Goal: Transaction & Acquisition: Book appointment/travel/reservation

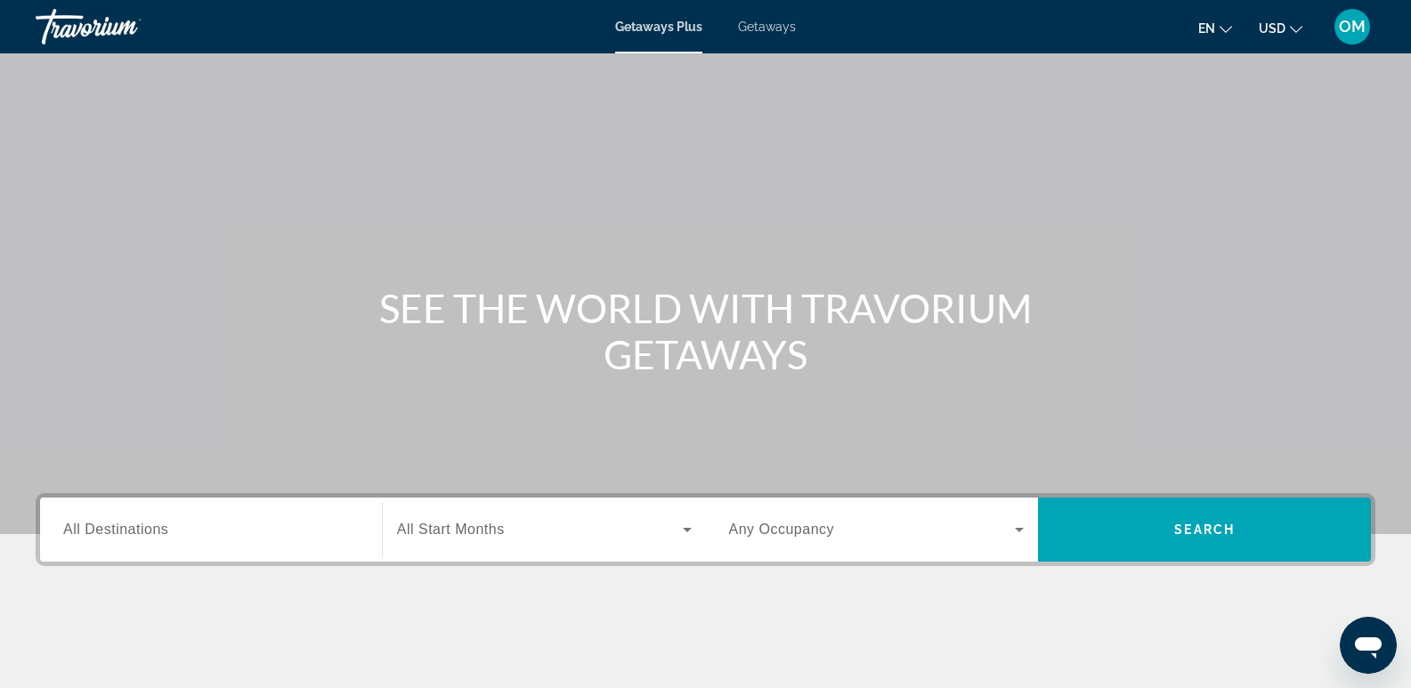
scroll to position [178, 0]
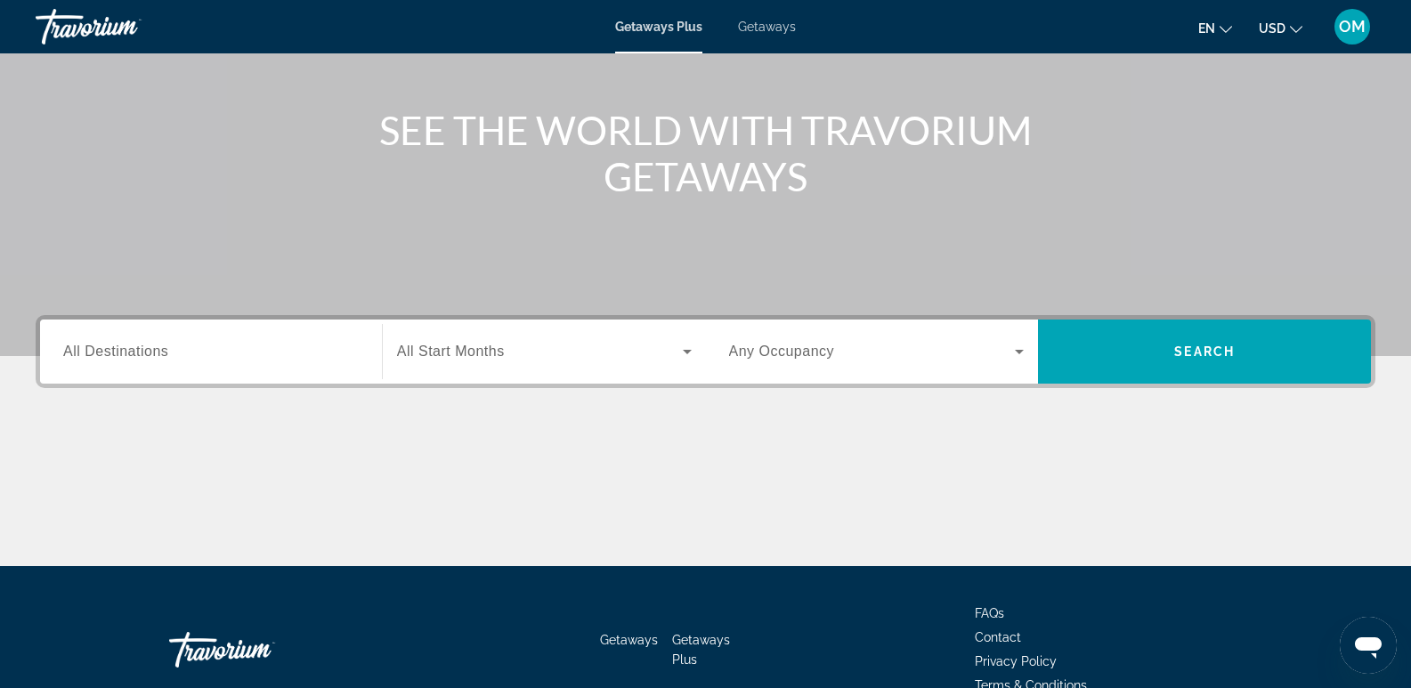
click at [102, 348] on span "All Destinations" at bounding box center [115, 351] width 105 height 15
click at [102, 348] on input "Destination All Destinations" at bounding box center [211, 352] width 296 height 21
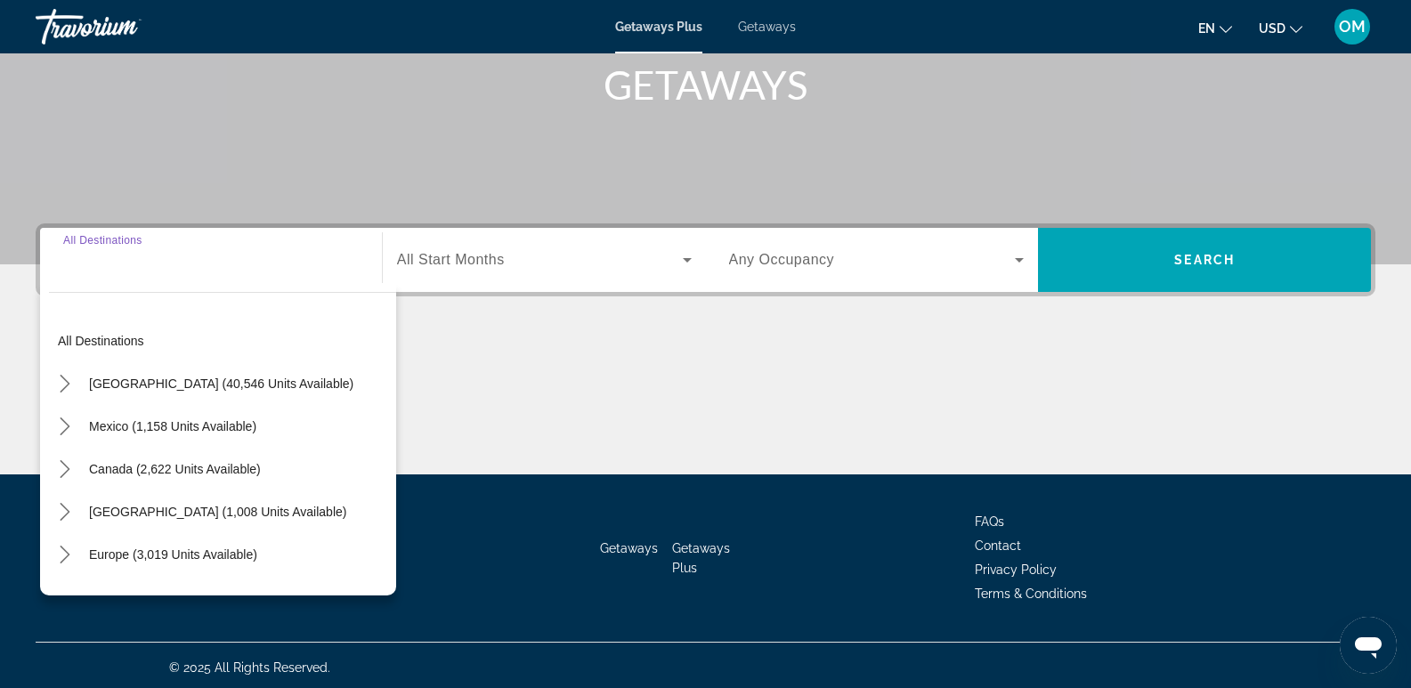
scroll to position [274, 0]
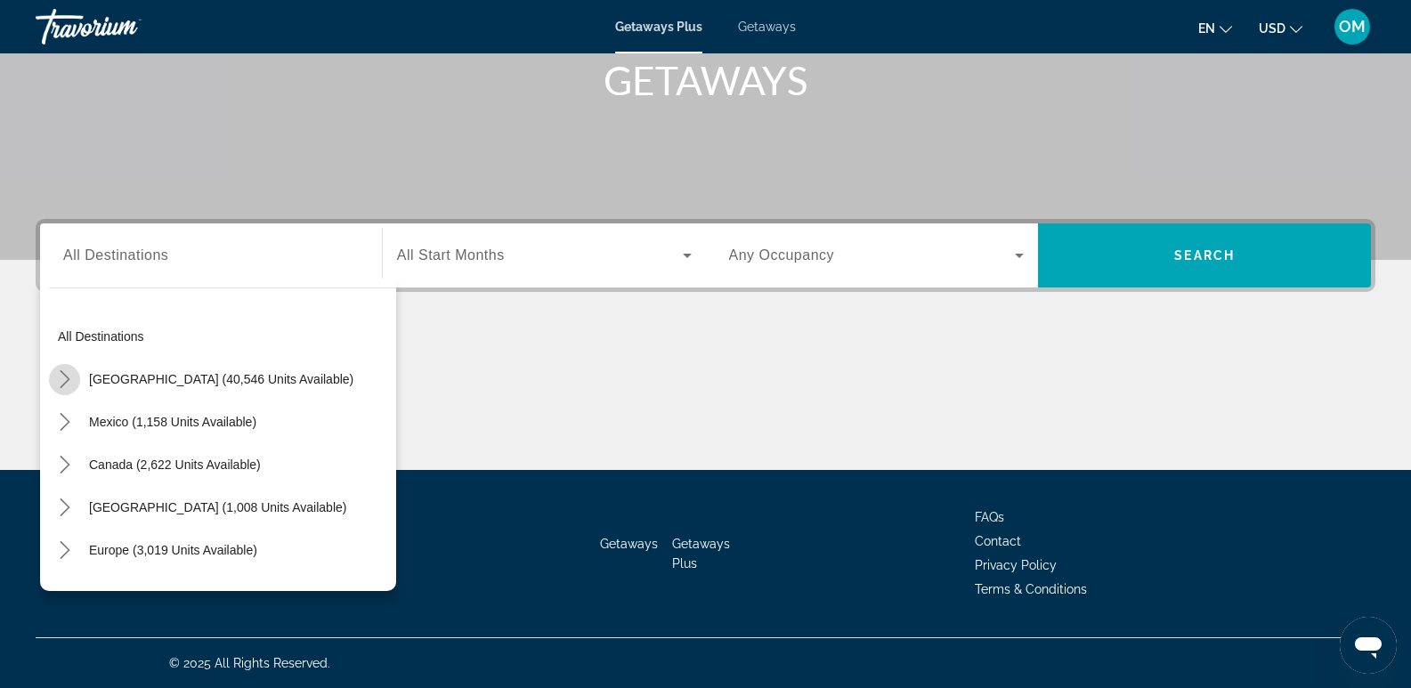
click at [66, 378] on icon "Toggle United States (40,546 units available) submenu" at bounding box center [65, 379] width 18 height 18
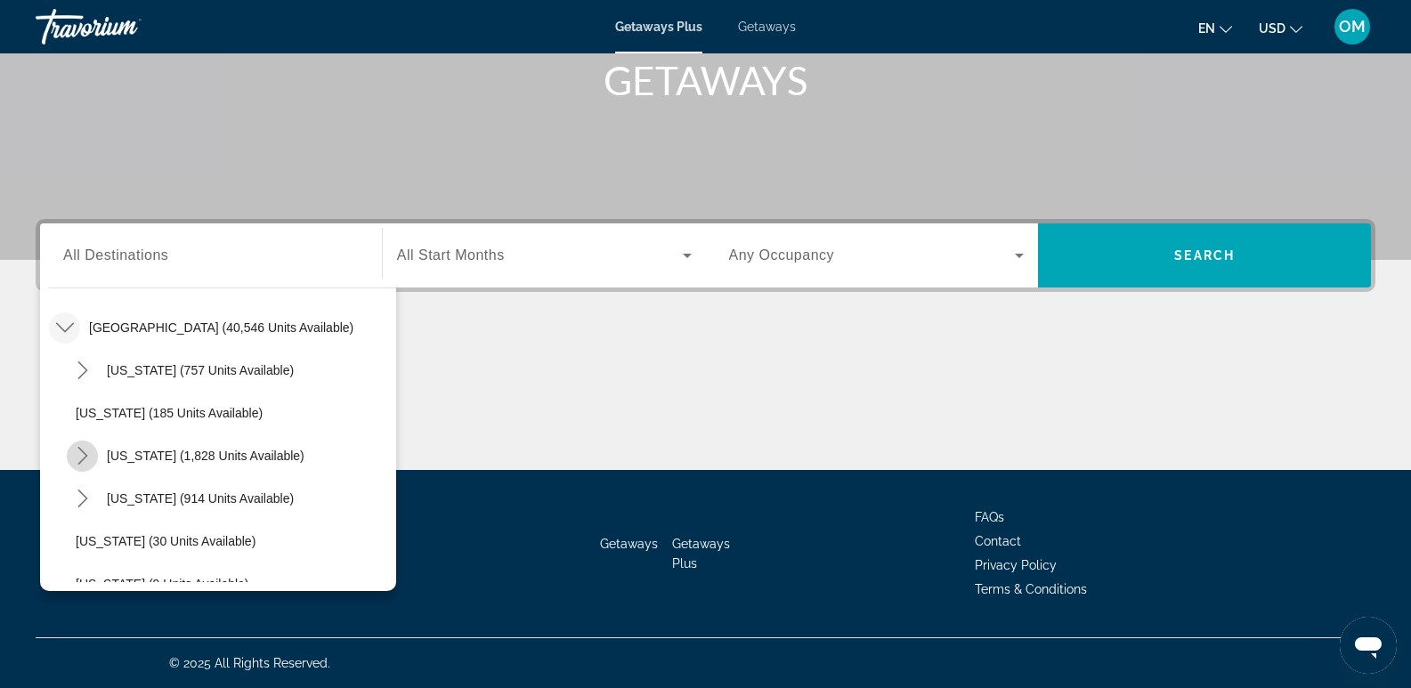
click at [82, 456] on icon "Toggle California (1,828 units available) submenu" at bounding box center [83, 456] width 18 height 18
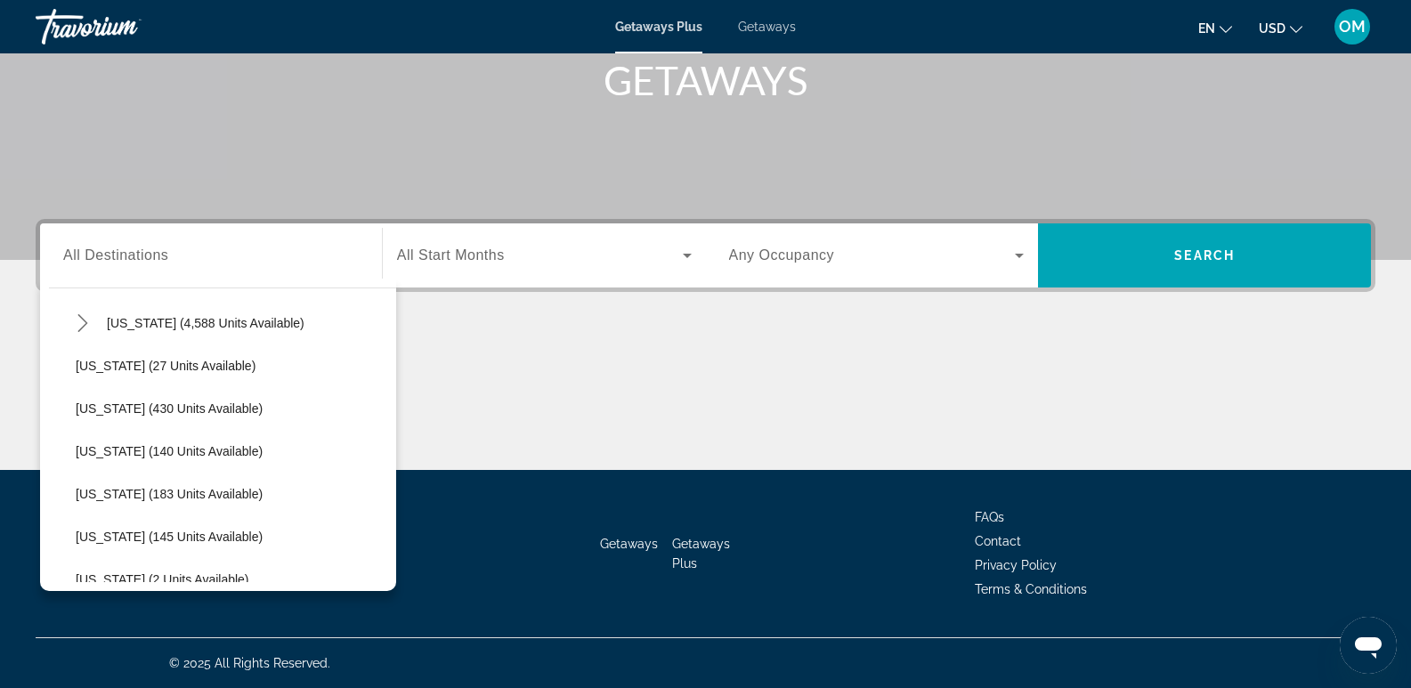
scroll to position [230, 0]
click at [79, 442] on icon "Toggle Florida (4,588 units available) submenu" at bounding box center [82, 449] width 10 height 18
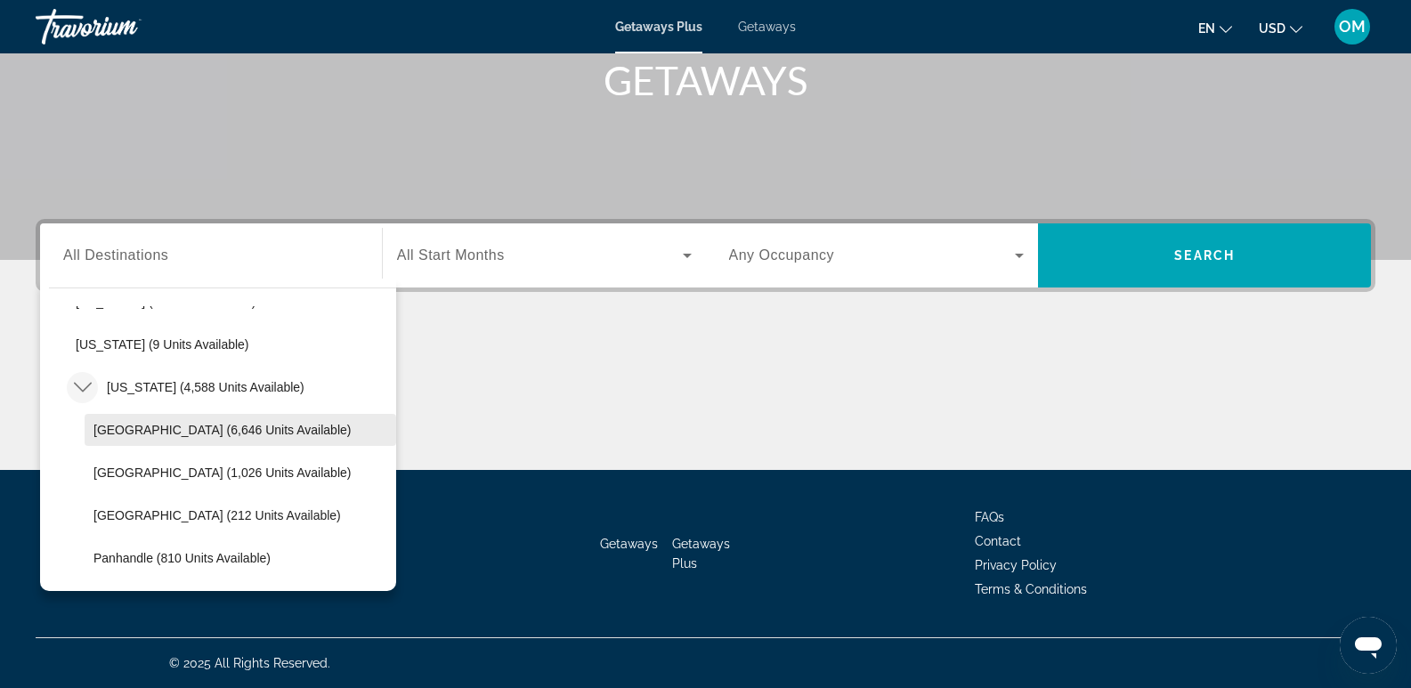
scroll to position [319, 0]
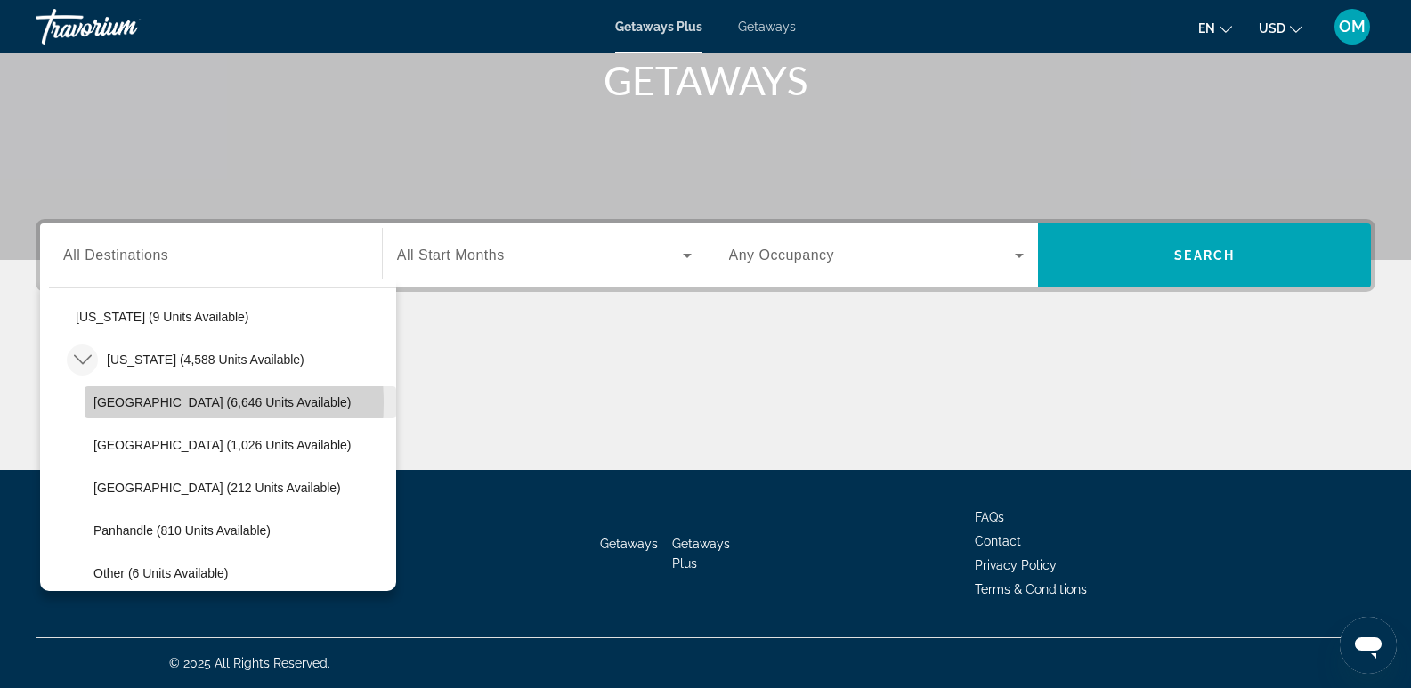
click at [150, 403] on span "[GEOGRAPHIC_DATA] (6,646 units available)" at bounding box center [221, 402] width 257 height 14
type input "**********"
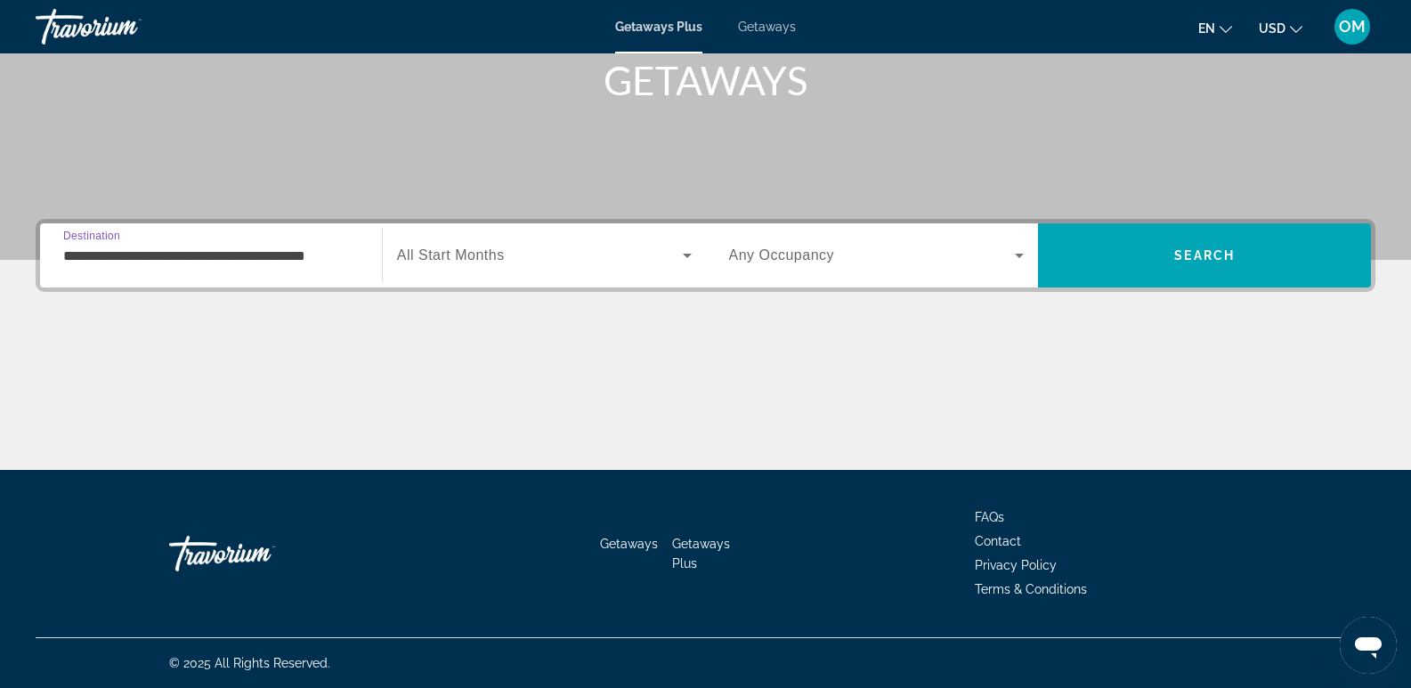
click at [685, 253] on icon "Search widget" at bounding box center [687, 255] width 21 height 21
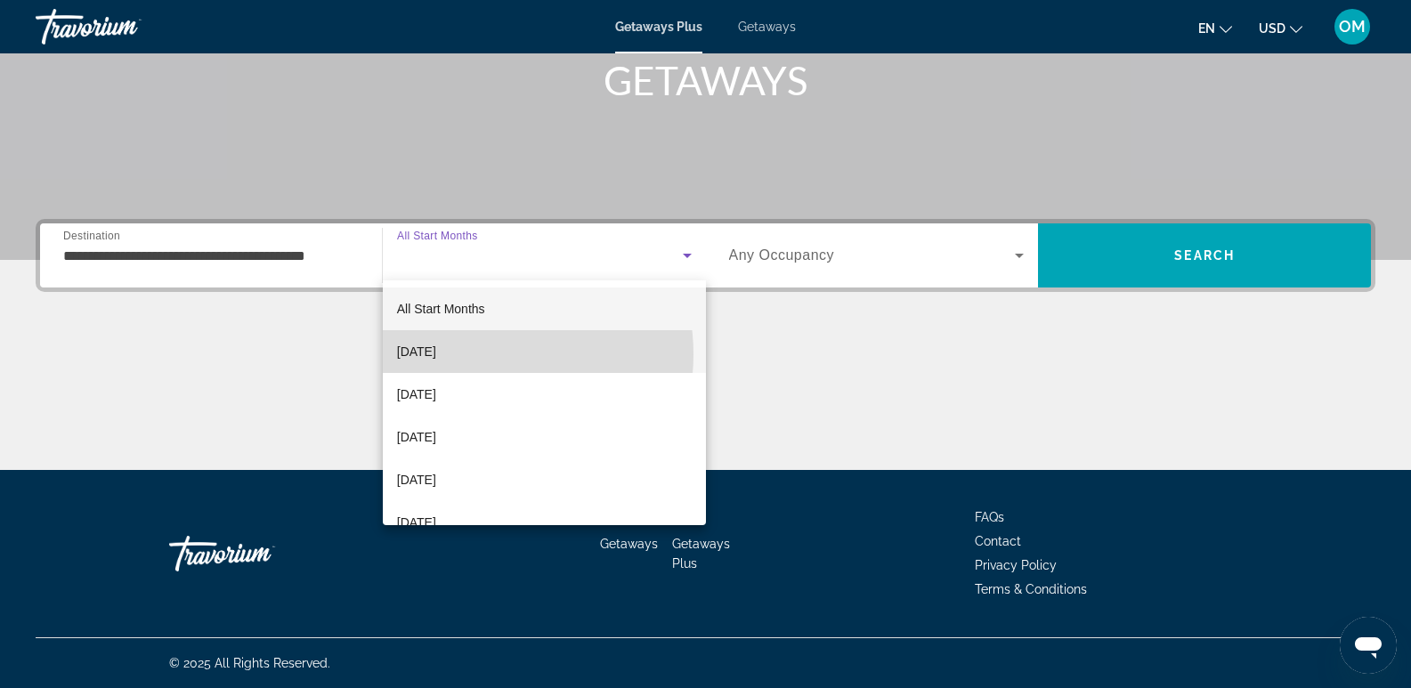
click at [474, 354] on mat-option "[DATE]" at bounding box center [544, 351] width 323 height 43
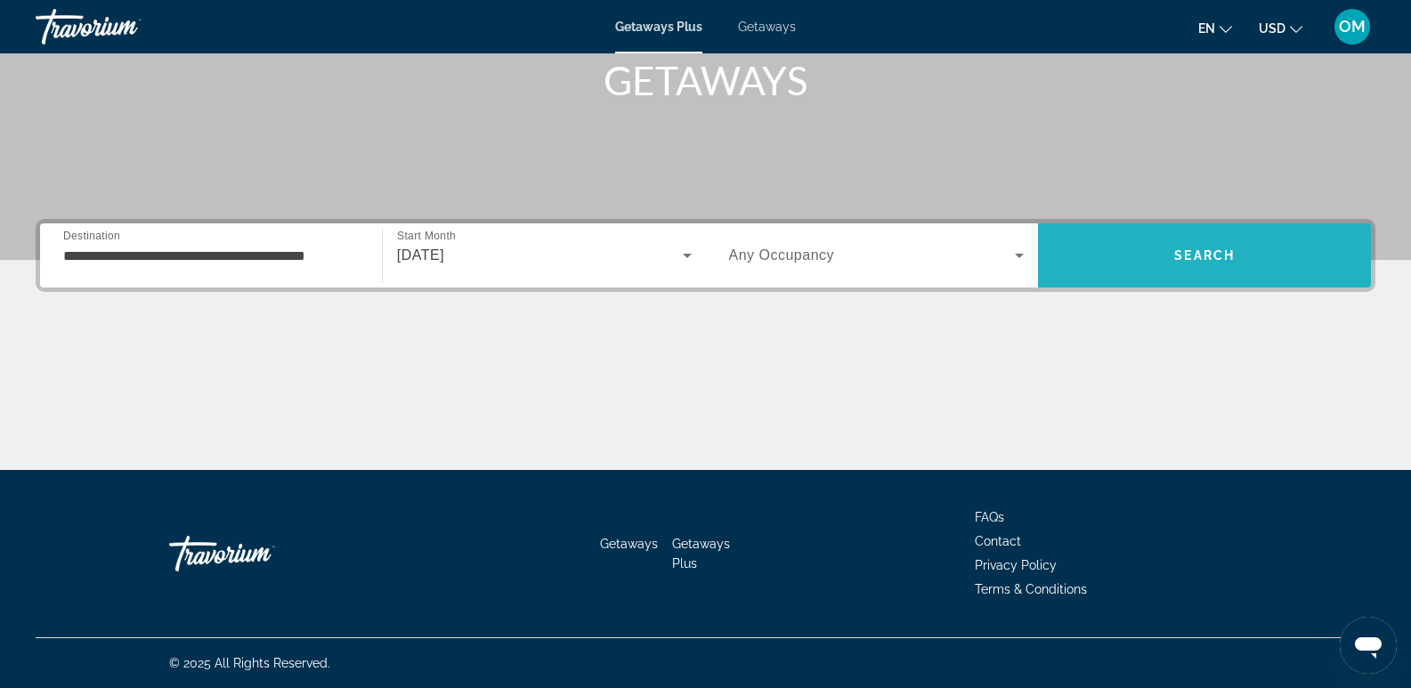
click at [1213, 253] on span "Search" at bounding box center [1204, 255] width 61 height 14
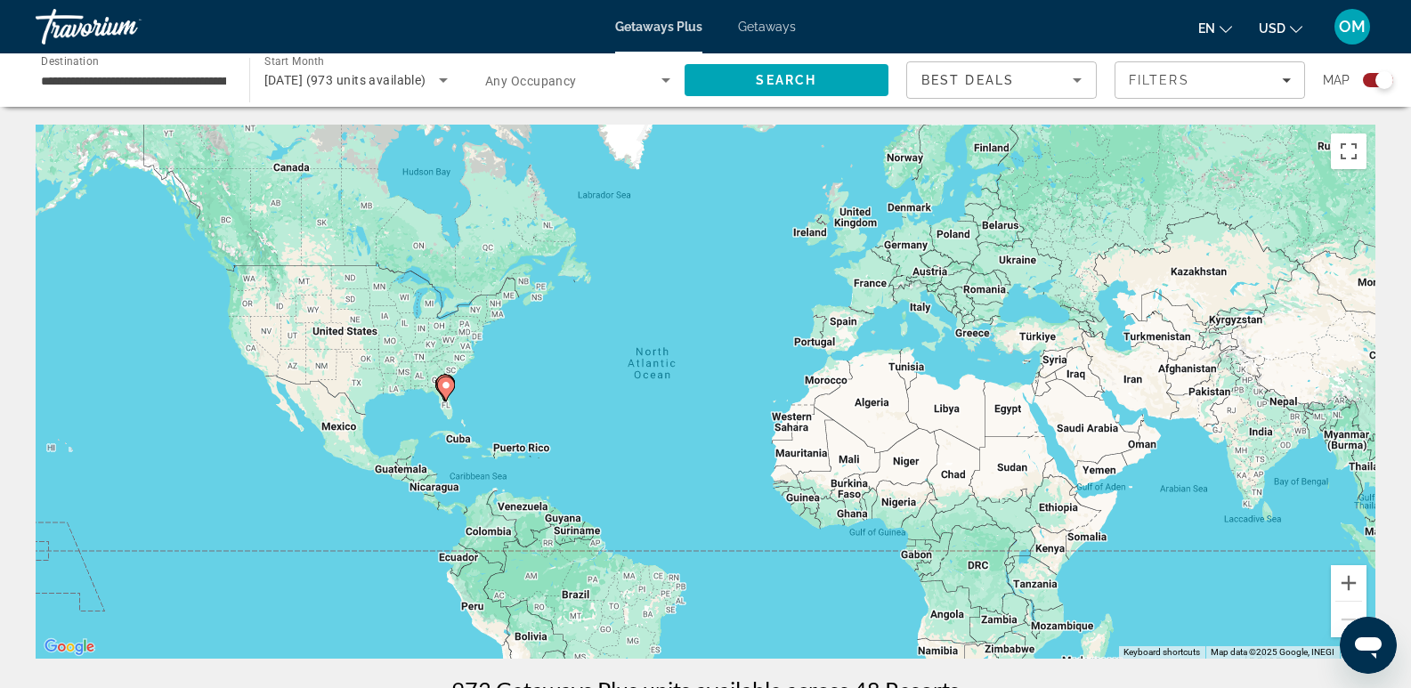
click at [1366, 80] on div "Search widget" at bounding box center [1378, 80] width 30 height 14
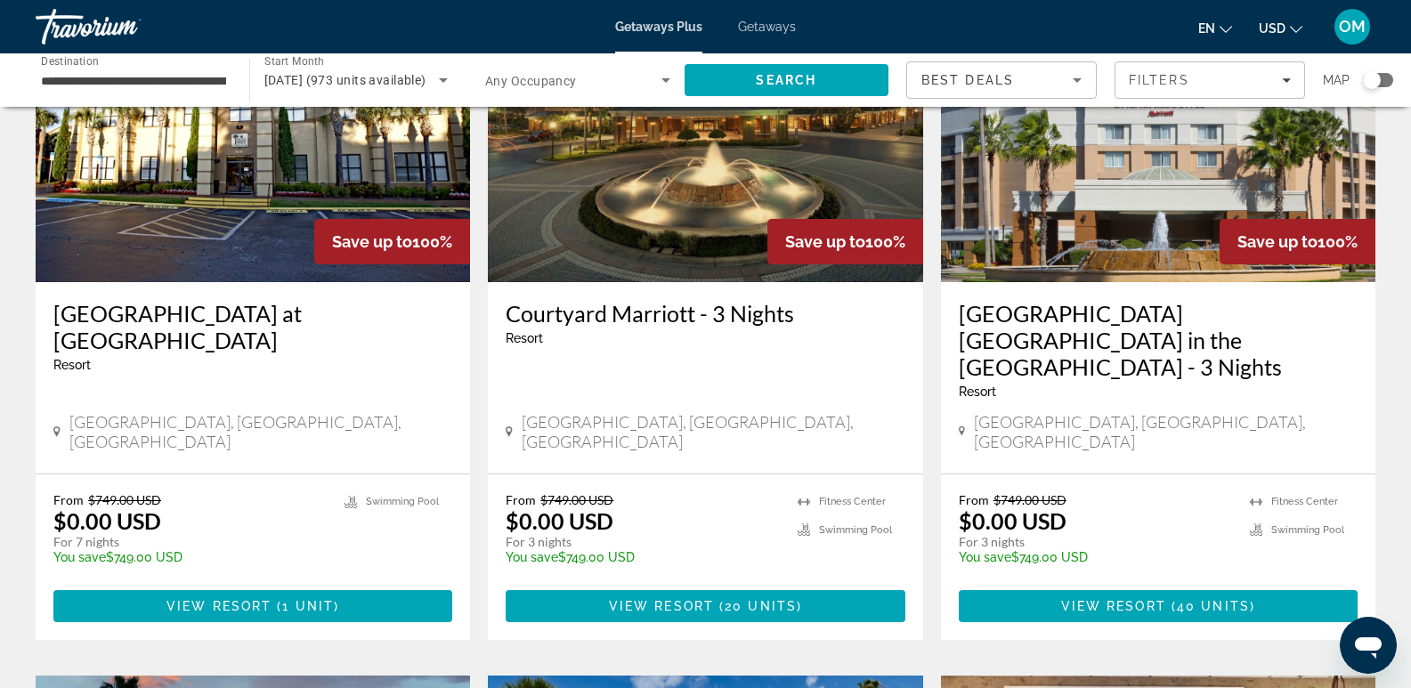
scroll to position [178, 0]
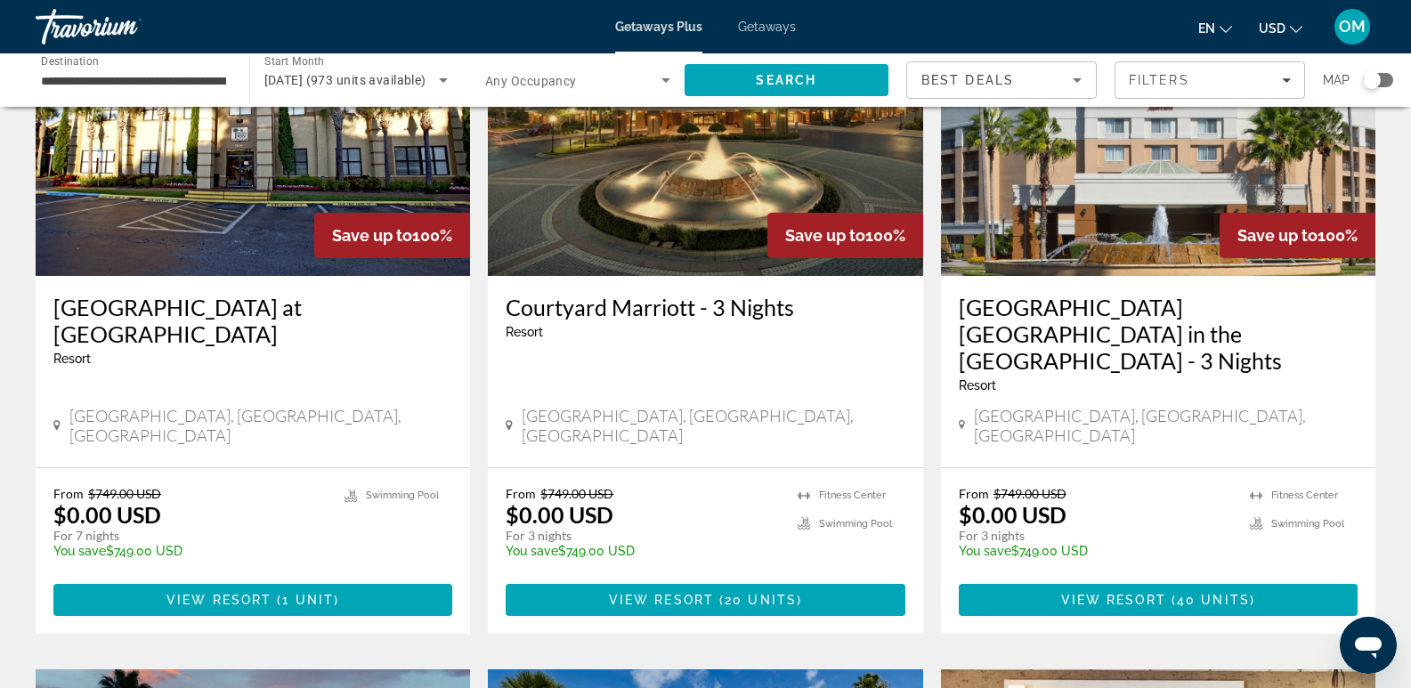
click at [160, 310] on h3 "[GEOGRAPHIC_DATA] at [GEOGRAPHIC_DATA]" at bounding box center [252, 320] width 399 height 53
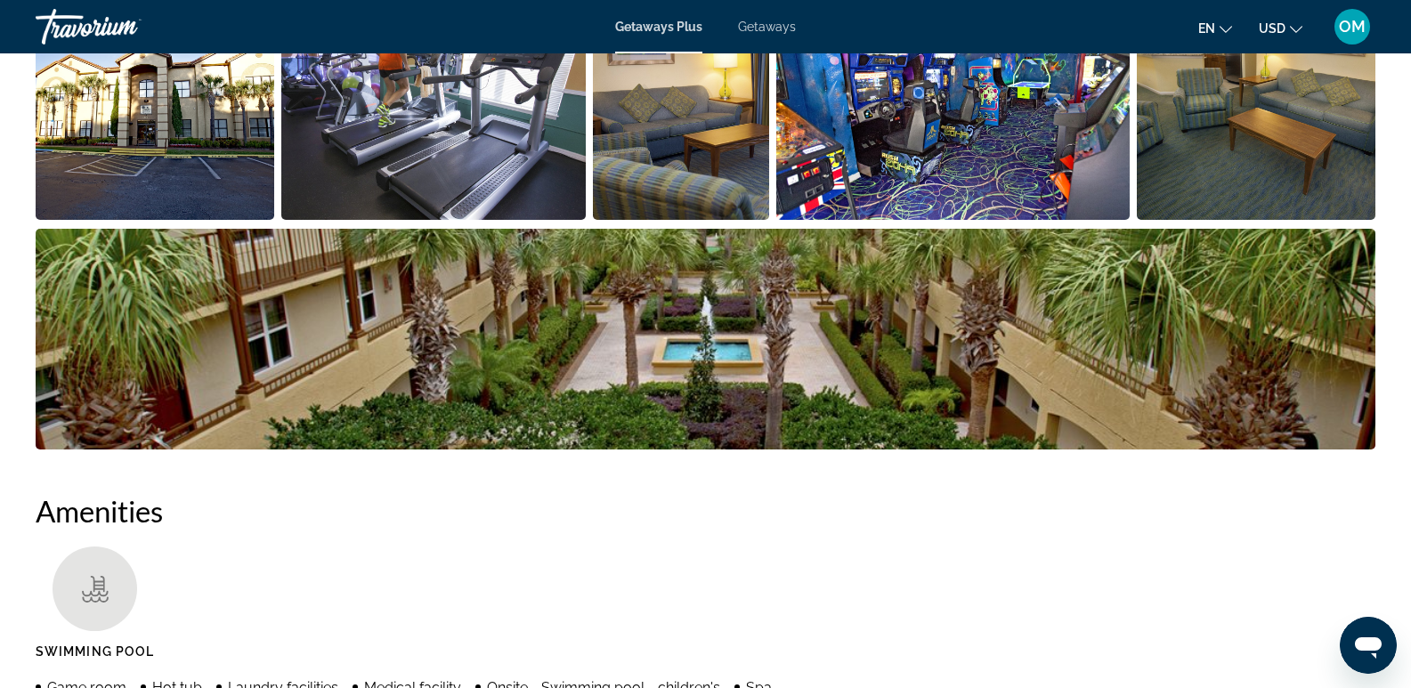
scroll to position [534, 0]
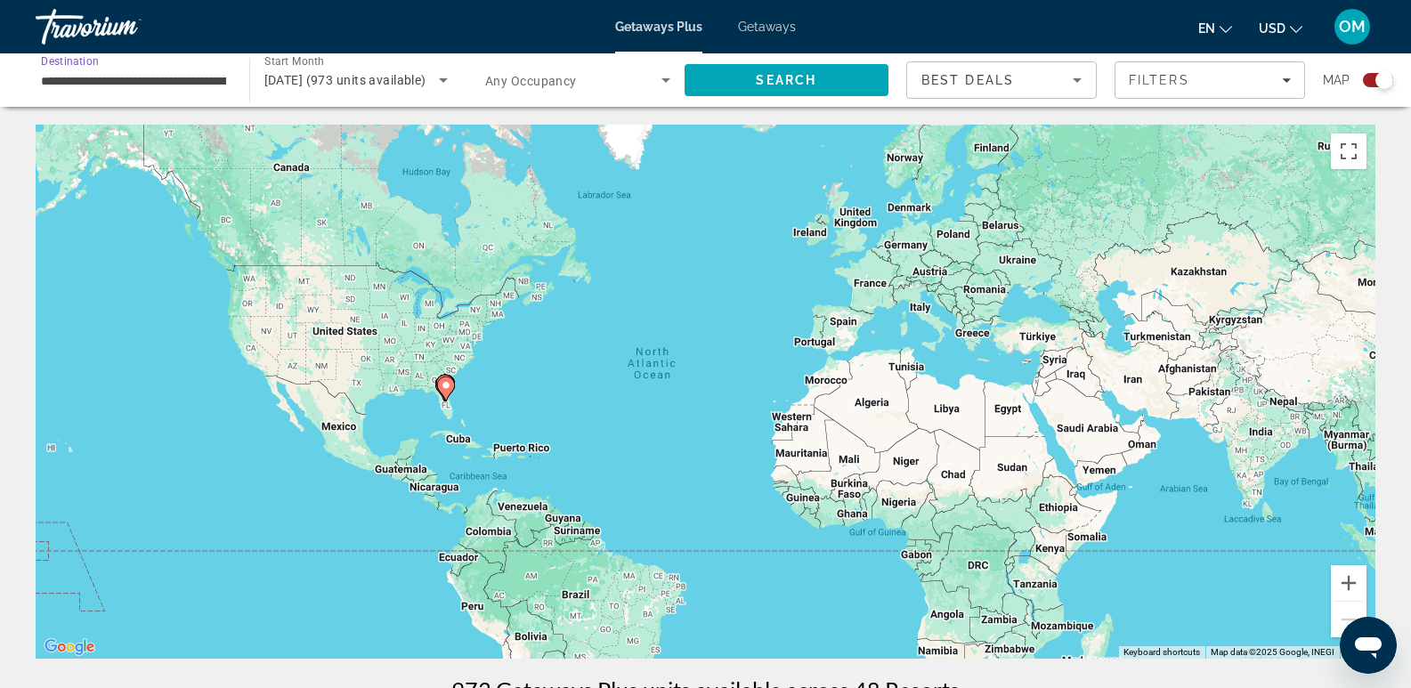
click at [158, 83] on input "**********" at bounding box center [133, 80] width 185 height 21
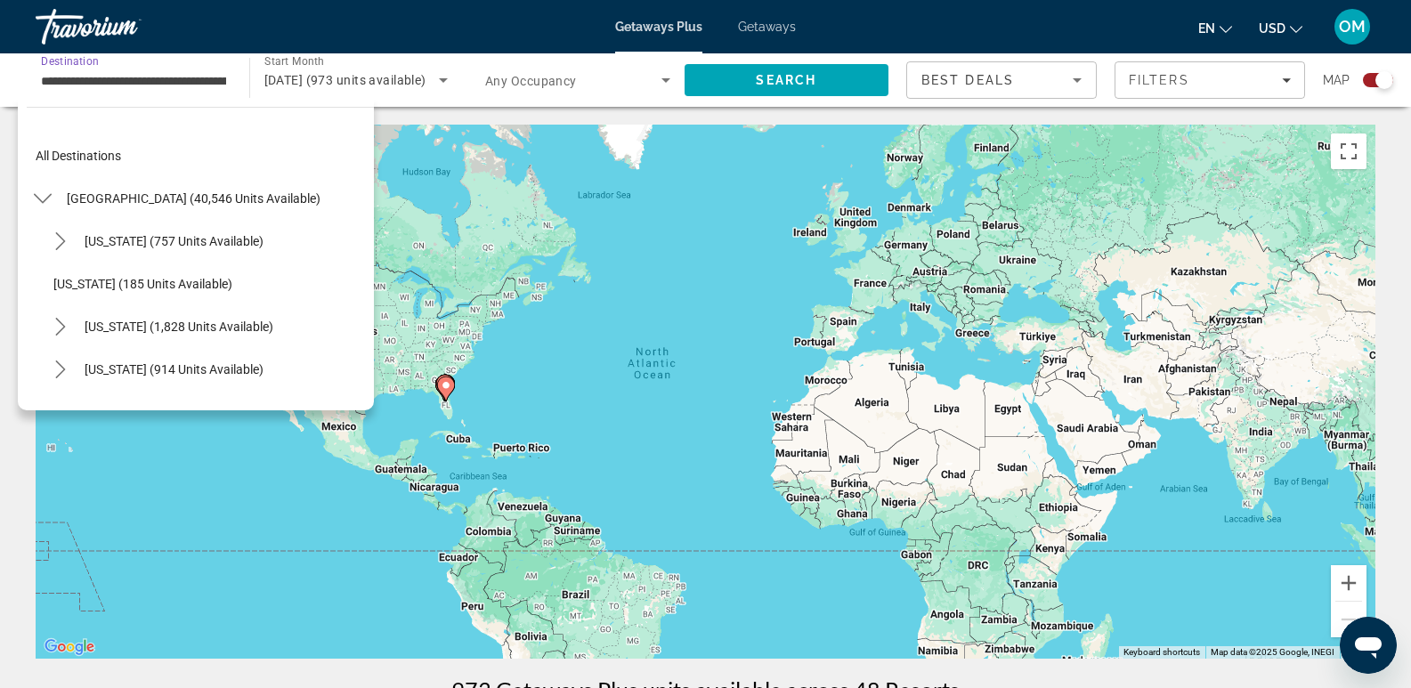
scroll to position [277, 0]
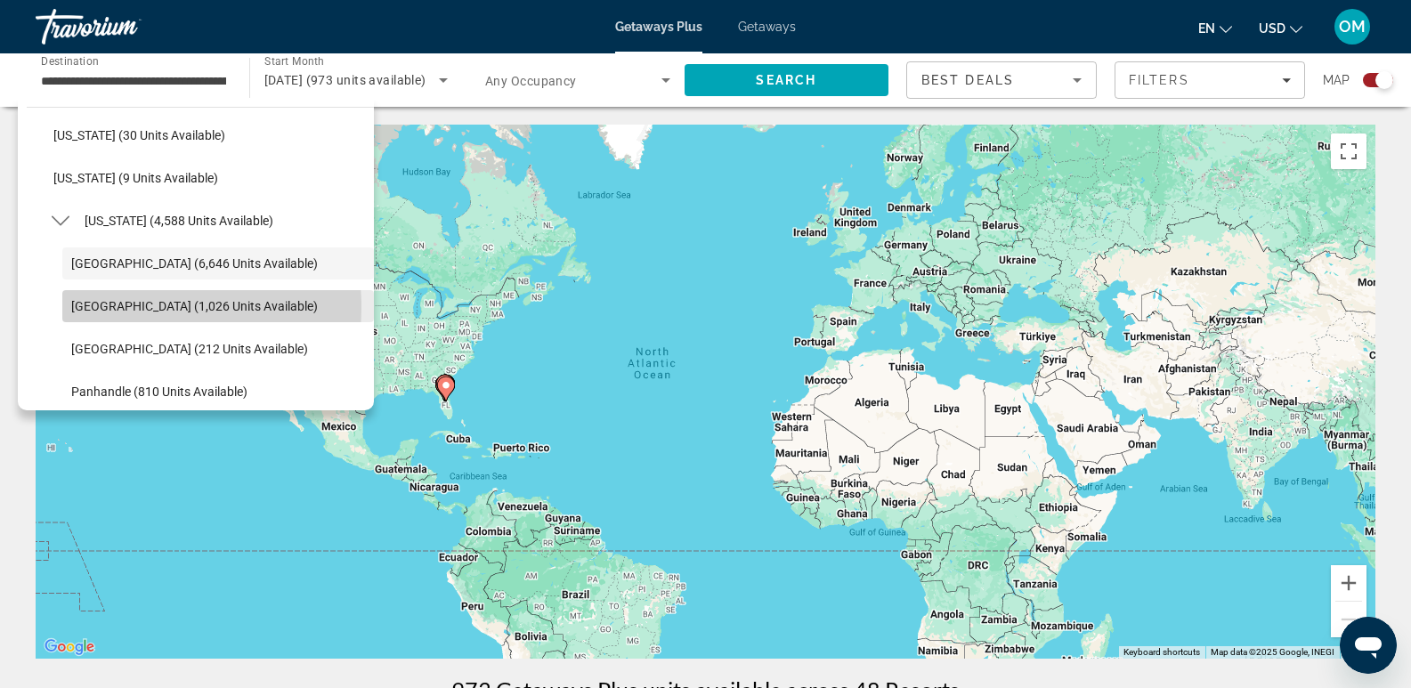
click at [124, 307] on span "[GEOGRAPHIC_DATA] (1,026 units available)" at bounding box center [194, 306] width 247 height 14
type input "**********"
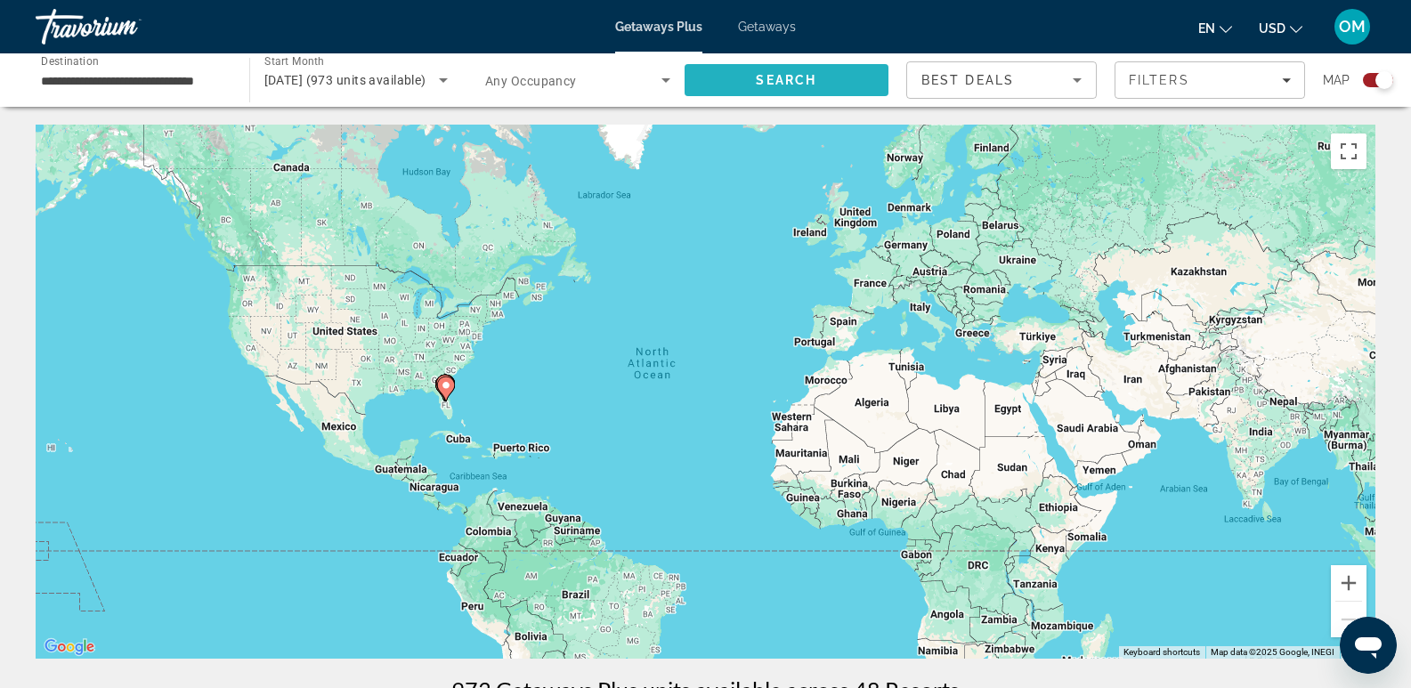
click at [797, 79] on span "Search" at bounding box center [786, 80] width 61 height 14
click at [1368, 79] on div "Search widget" at bounding box center [1378, 80] width 30 height 14
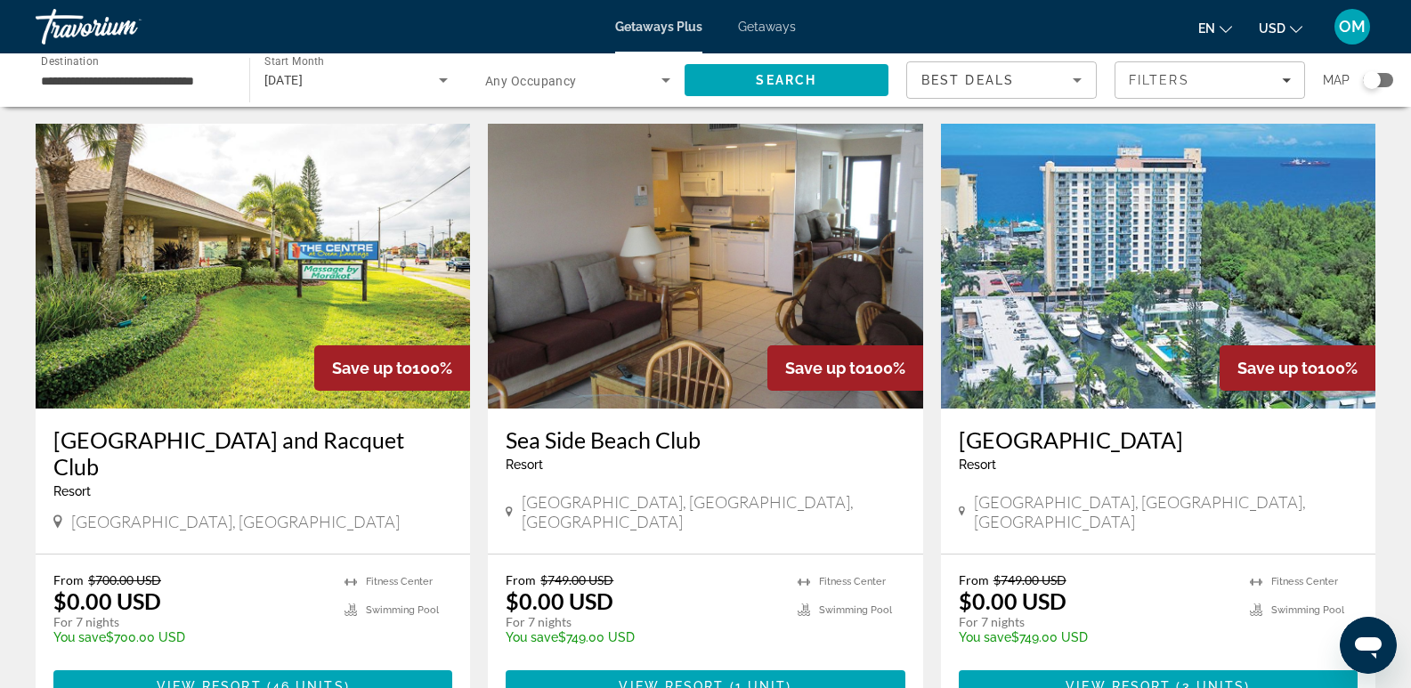
scroll to position [89, 0]
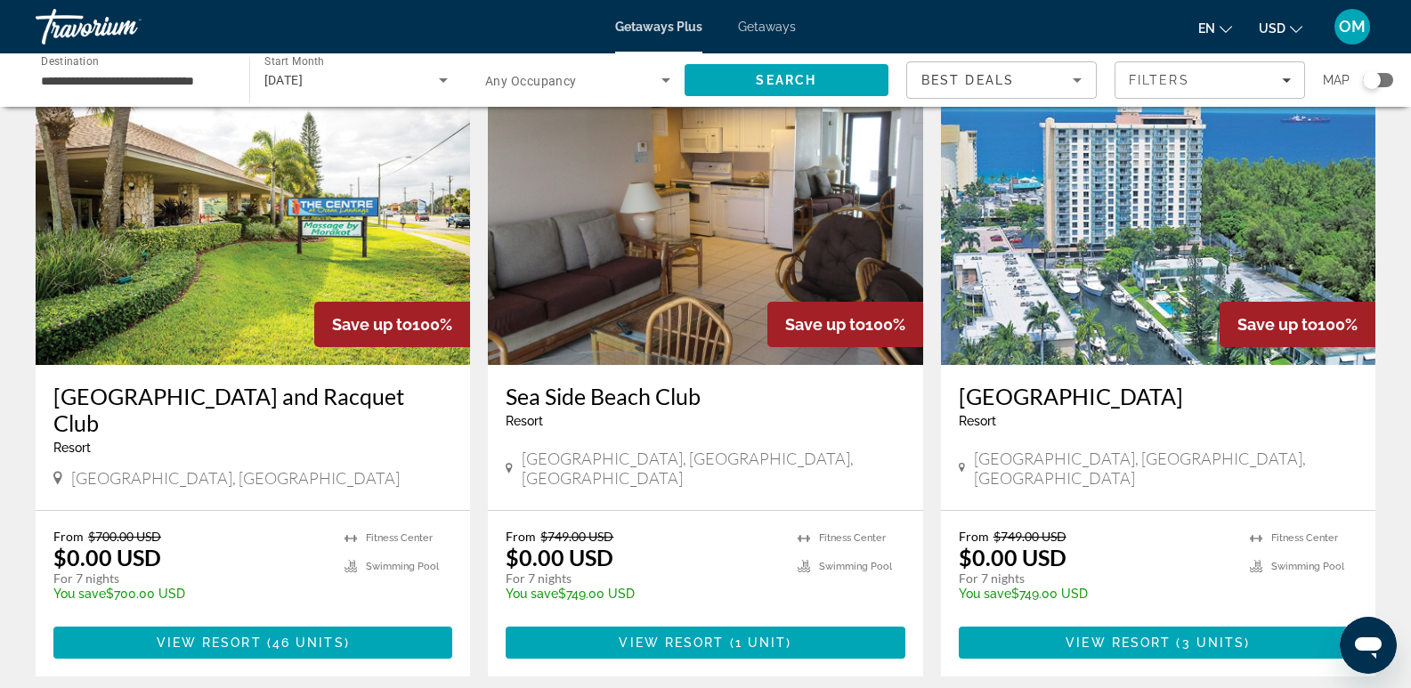
click at [1120, 397] on h3 "[GEOGRAPHIC_DATA]" at bounding box center [1158, 396] width 399 height 27
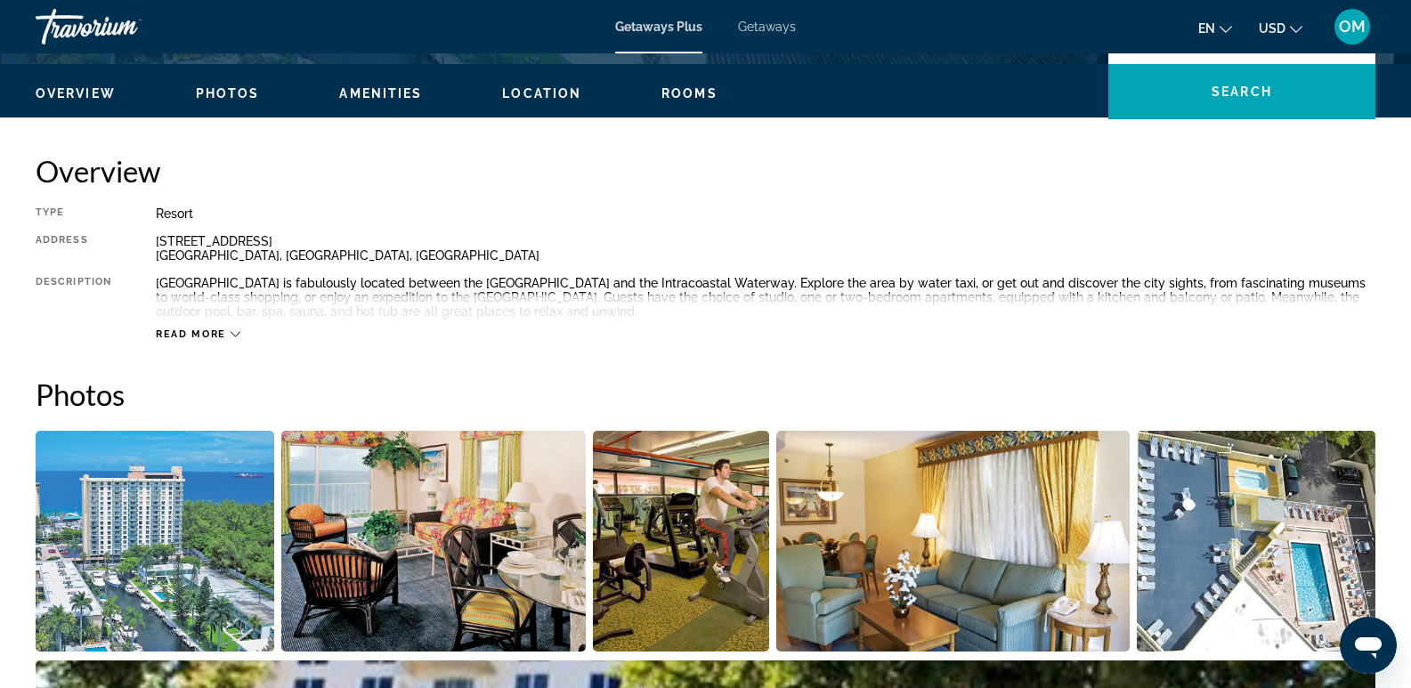
scroll to position [534, 0]
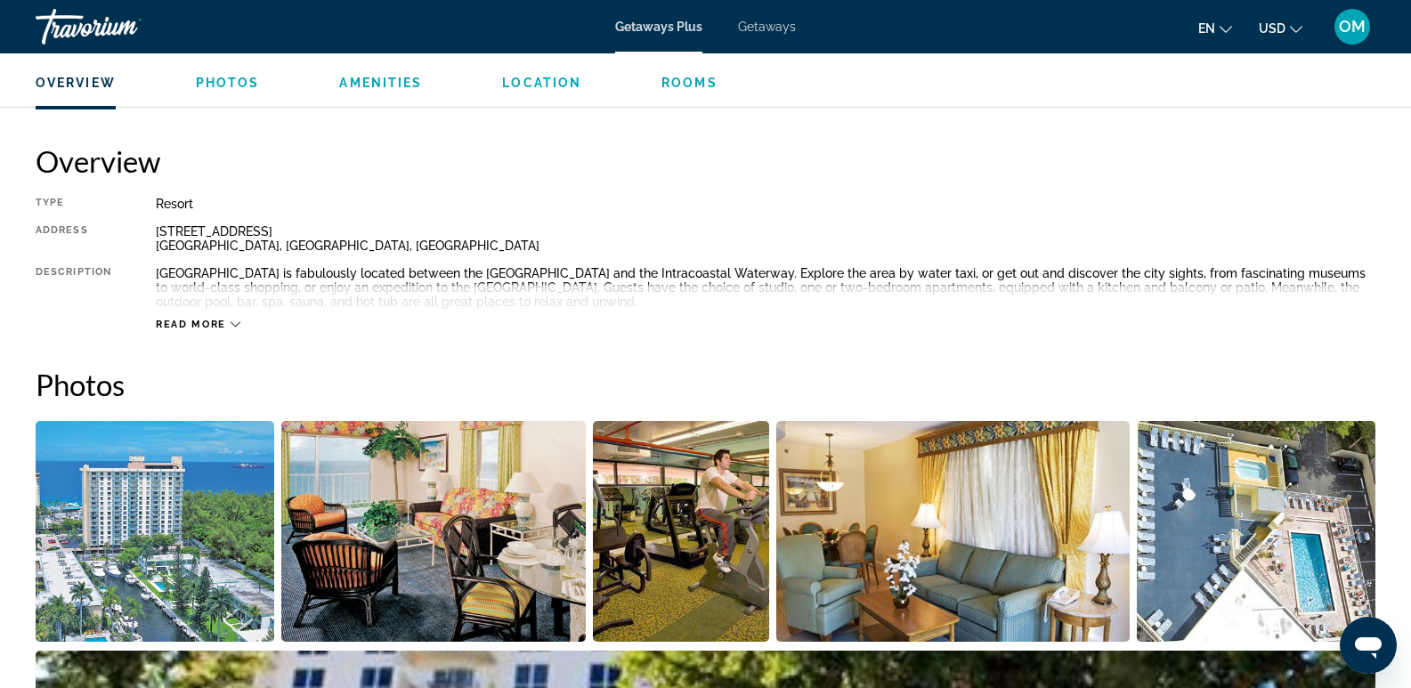
click at [231, 323] on icon "Main content" at bounding box center [236, 325] width 10 height 10
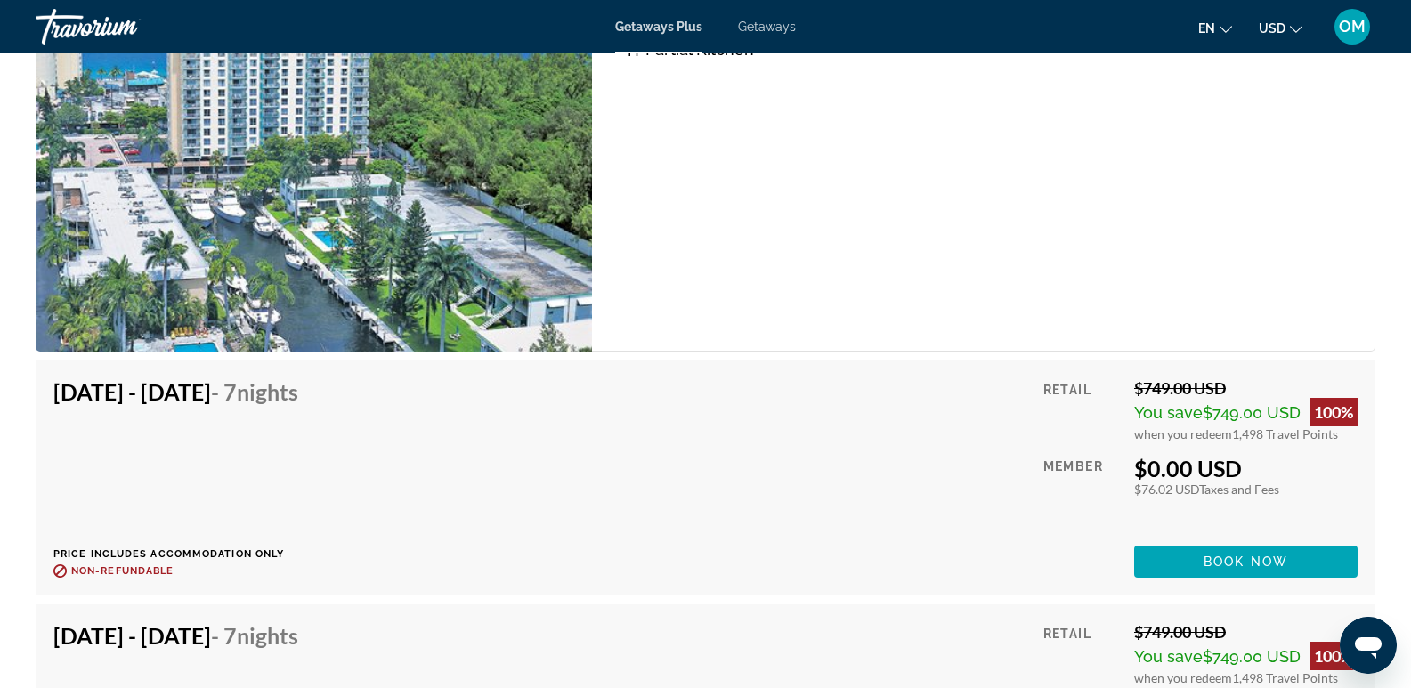
scroll to position [3498, 0]
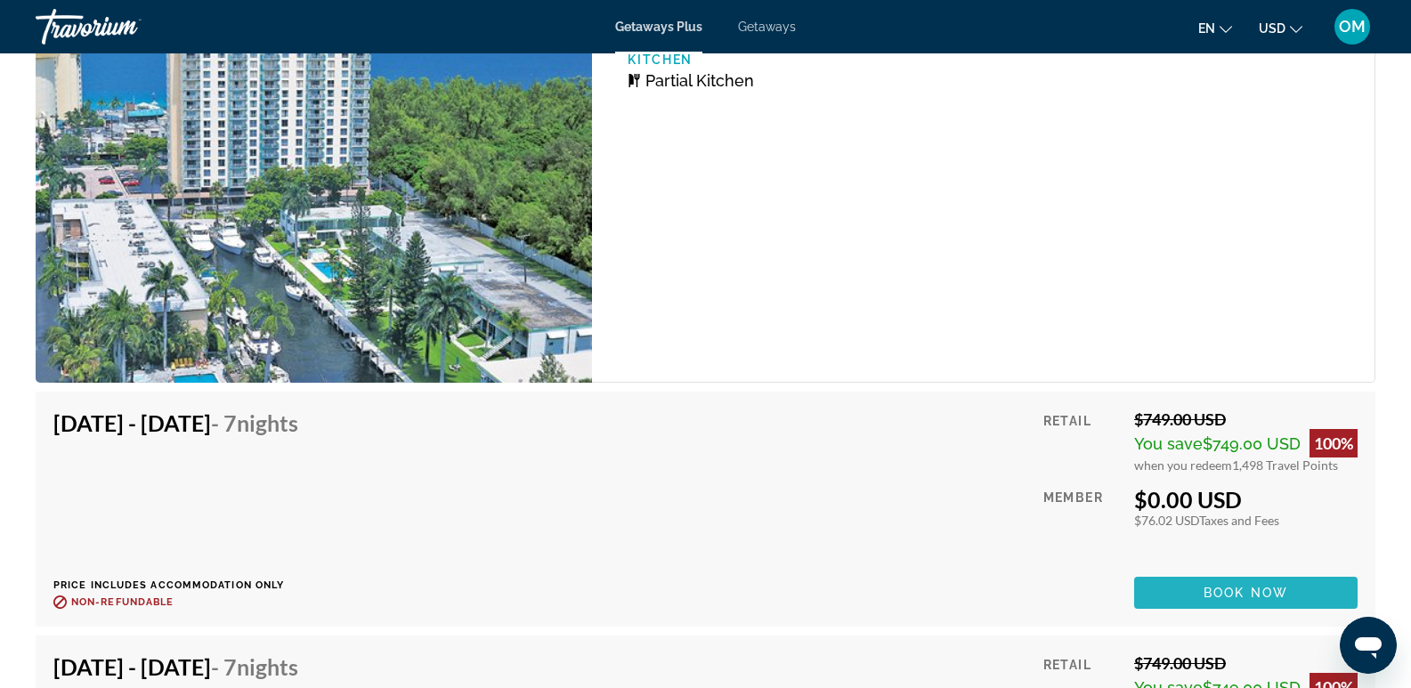
click at [1240, 594] on span "Book now" at bounding box center [1246, 593] width 85 height 14
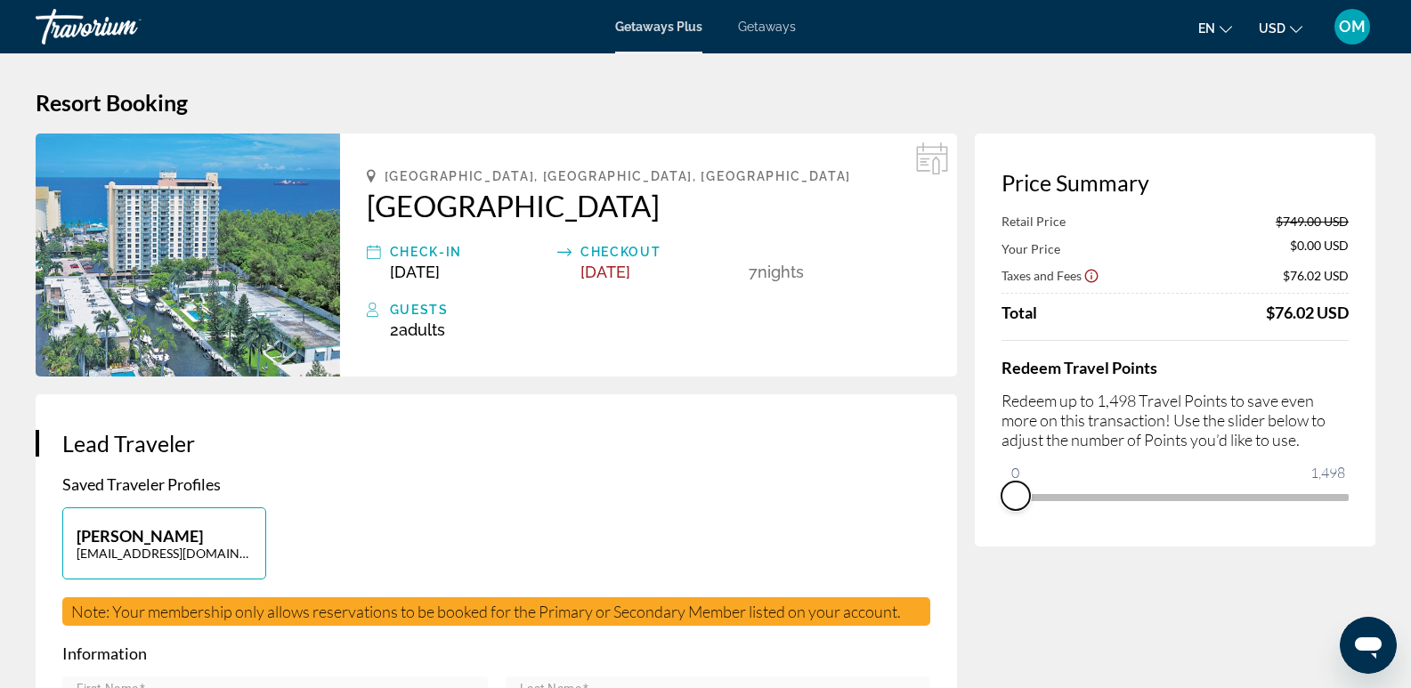
drag, startPoint x: 1333, startPoint y: 515, endPoint x: 998, endPoint y: 507, distance: 334.8
click at [998, 507] on div "Price Summary Retail Price $749.00 USD Your Price $0.00 USD Taxes and Fees $76.…" at bounding box center [1175, 340] width 401 height 413
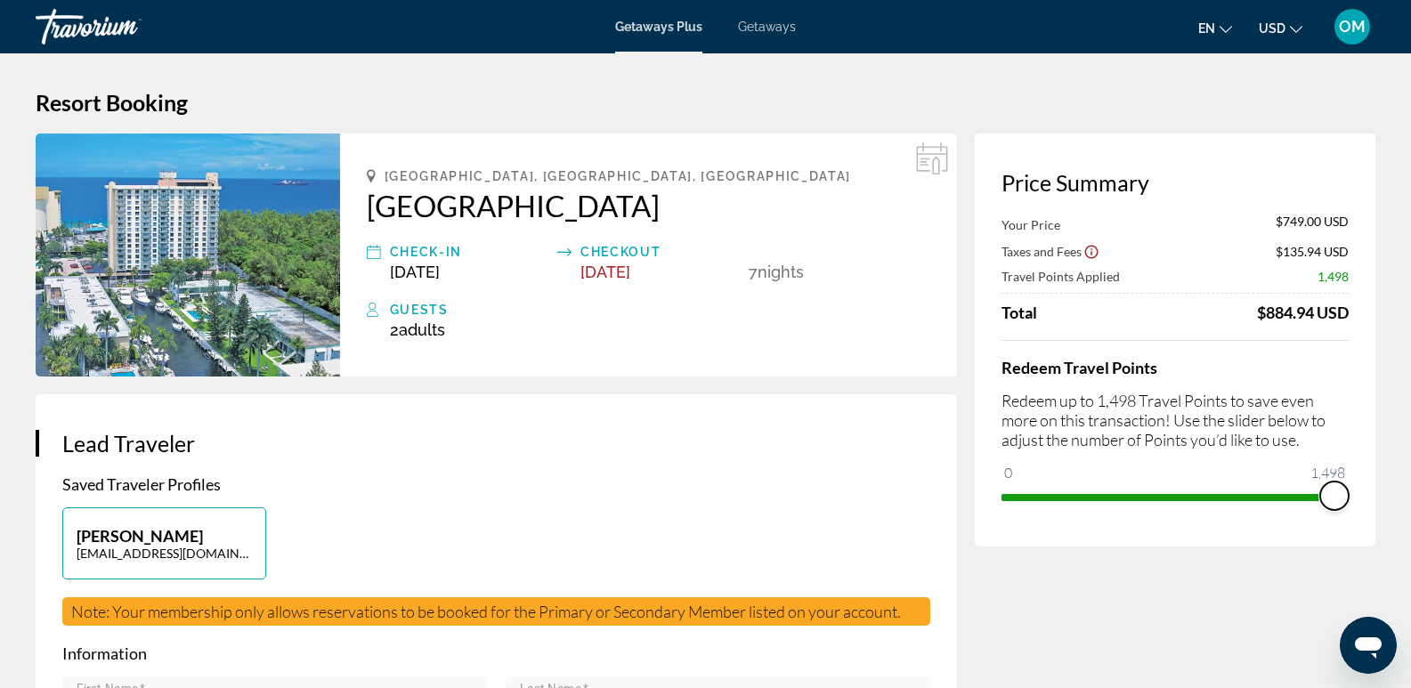
drag, startPoint x: 1013, startPoint y: 471, endPoint x: 1359, endPoint y: 477, distance: 346.3
click at [1359, 477] on div "Price Summary Your Price $749.00 USD Taxes and Fees $135.94 USD Travel Points A…" at bounding box center [1175, 340] width 401 height 413
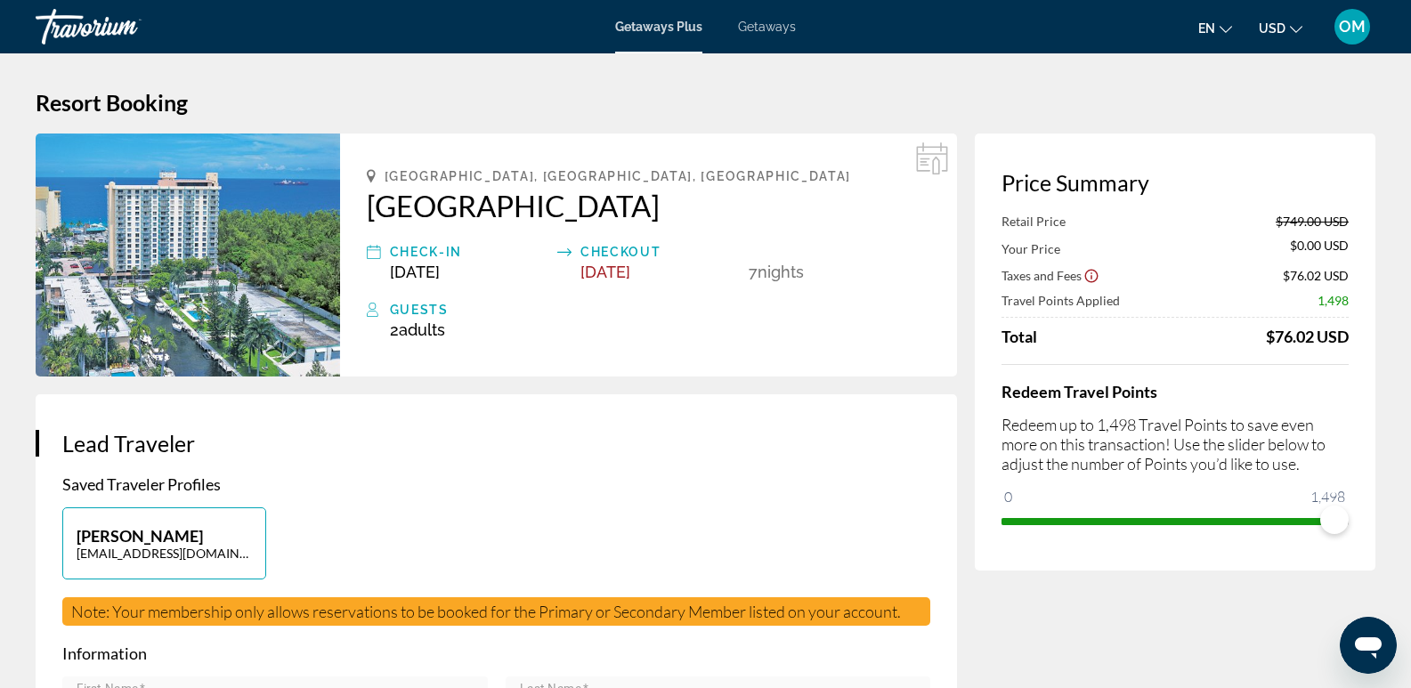
click at [1293, 27] on icon "Change currency" at bounding box center [1296, 29] width 12 height 12
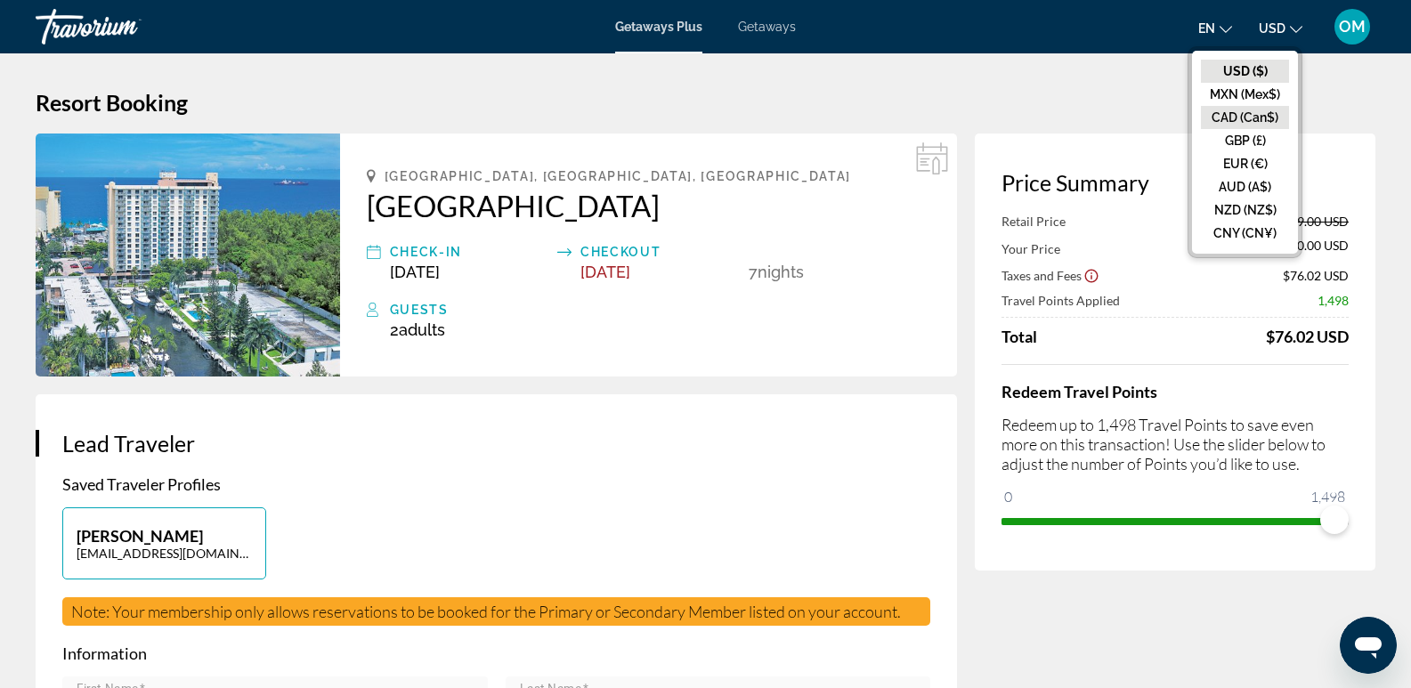
click at [1240, 115] on button "CAD (Can$)" at bounding box center [1245, 117] width 88 height 23
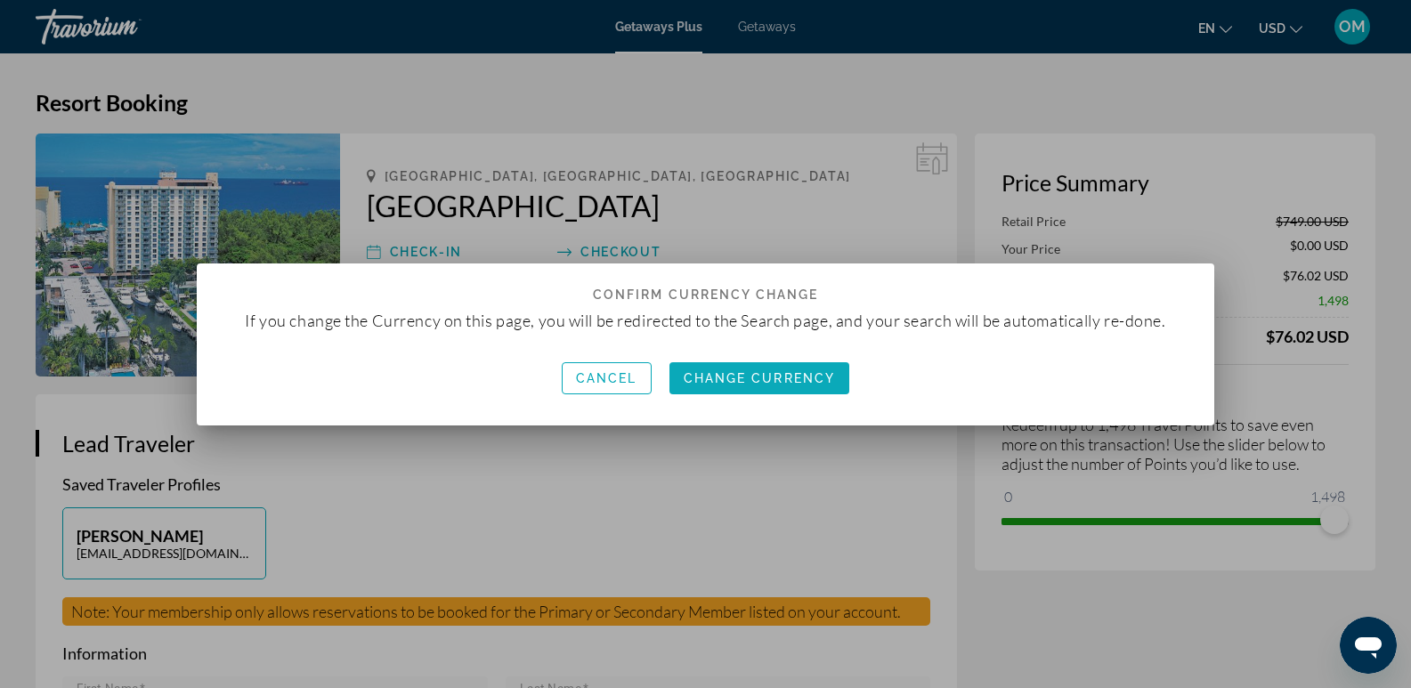
click at [737, 377] on span "Change Currency" at bounding box center [760, 378] width 152 height 14
